Goal: Task Accomplishment & Management: Manage account settings

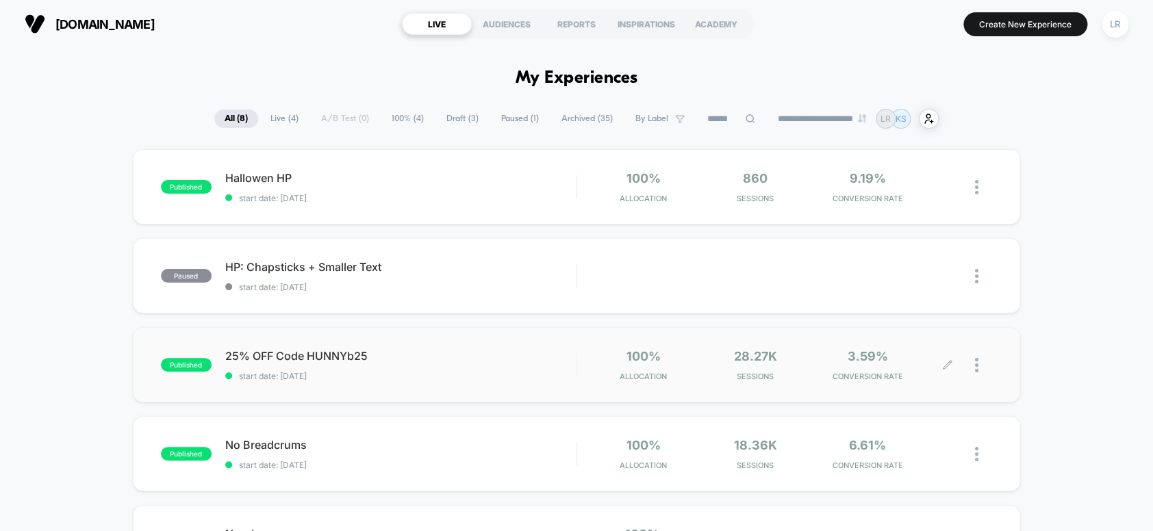
click at [974, 366] on div at bounding box center [969, 365] width 44 height 32
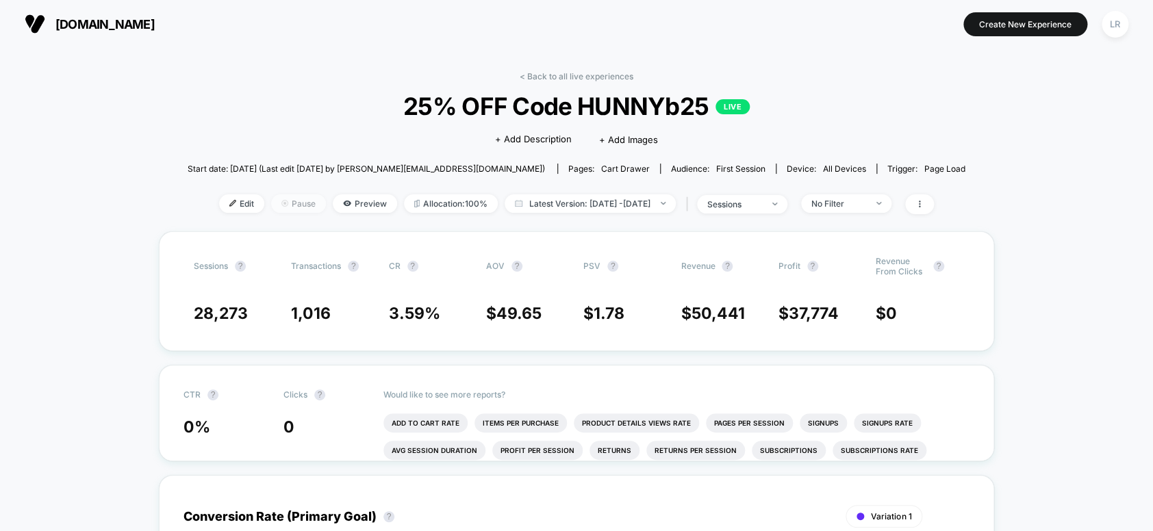
click at [278, 207] on span "Pause" at bounding box center [298, 203] width 55 height 18
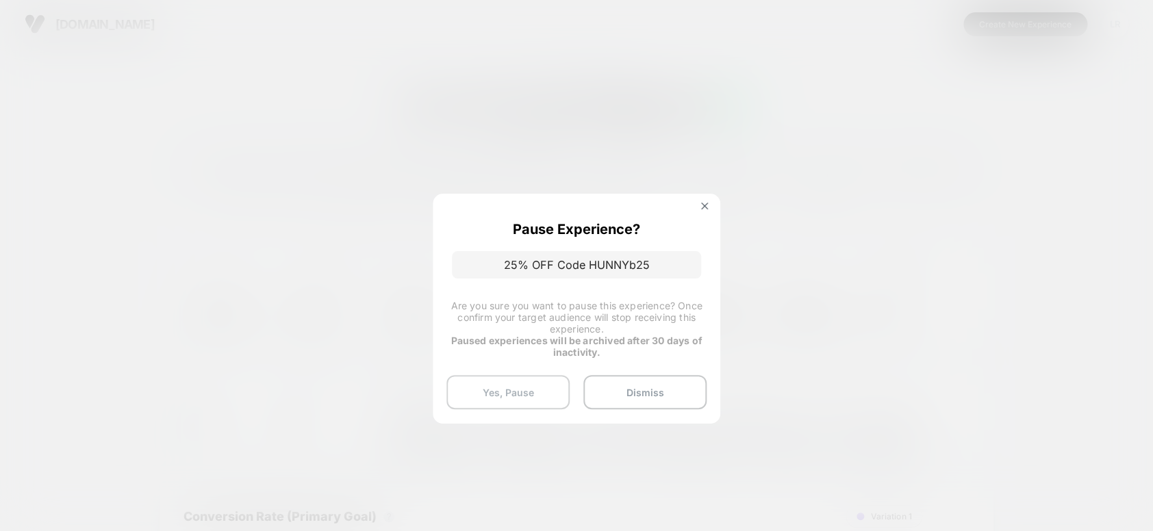
click at [498, 400] on button "Yes, Pause" at bounding box center [507, 392] width 123 height 34
